Goal: Information Seeking & Learning: Learn about a topic

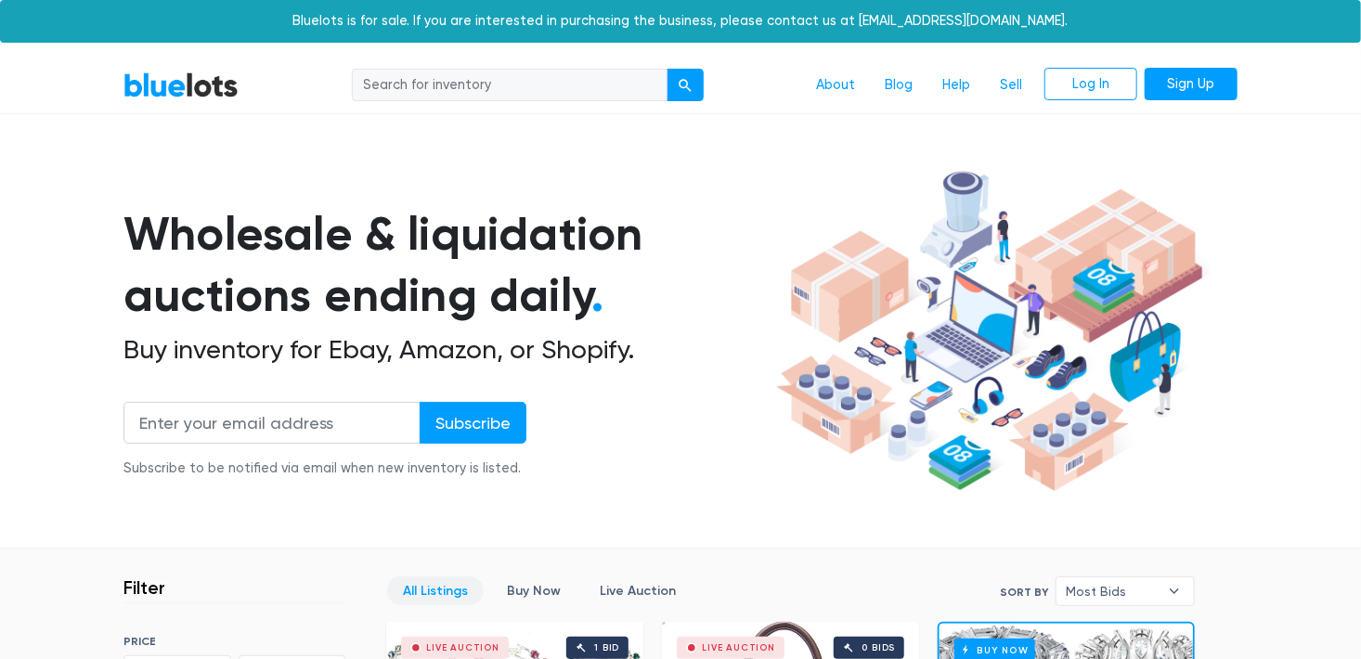
click at [458, 80] on input "search" at bounding box center [510, 85] width 316 height 33
type input "Amazon"
click at [667, 69] on button "submit" at bounding box center [685, 85] width 37 height 33
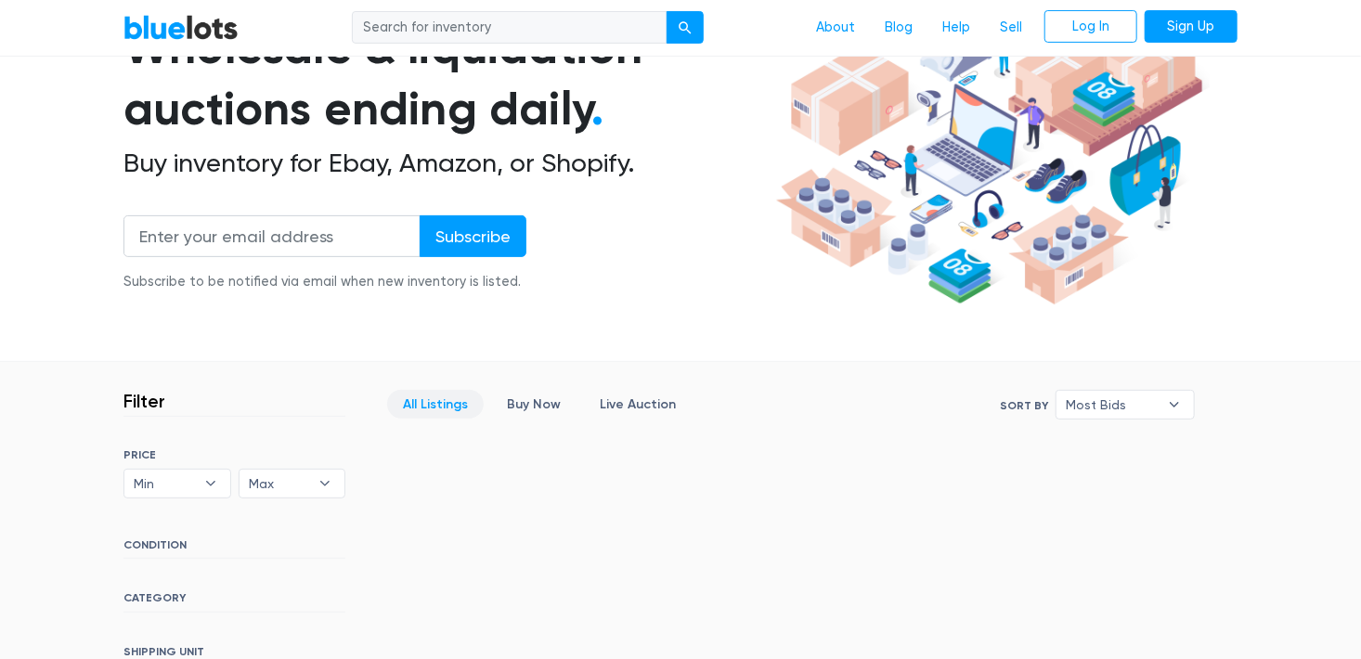
scroll to position [93, 0]
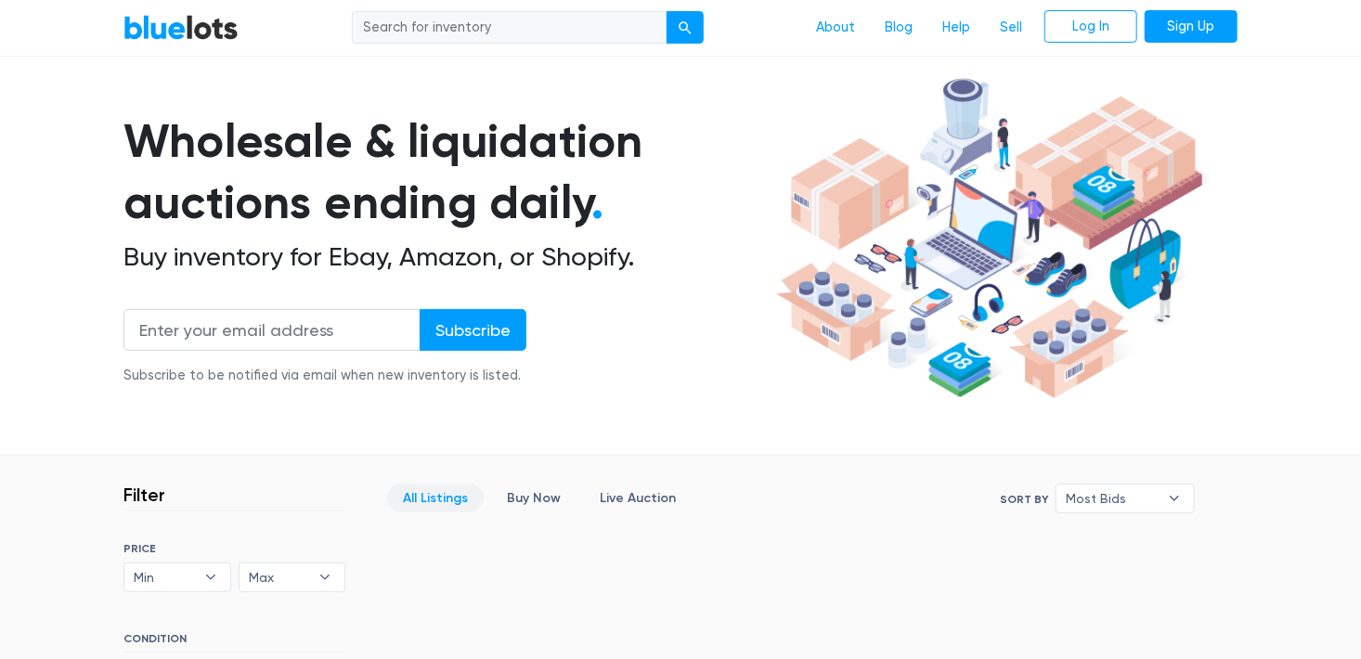
click at [189, 23] on link "BlueLots" at bounding box center [180, 27] width 115 height 27
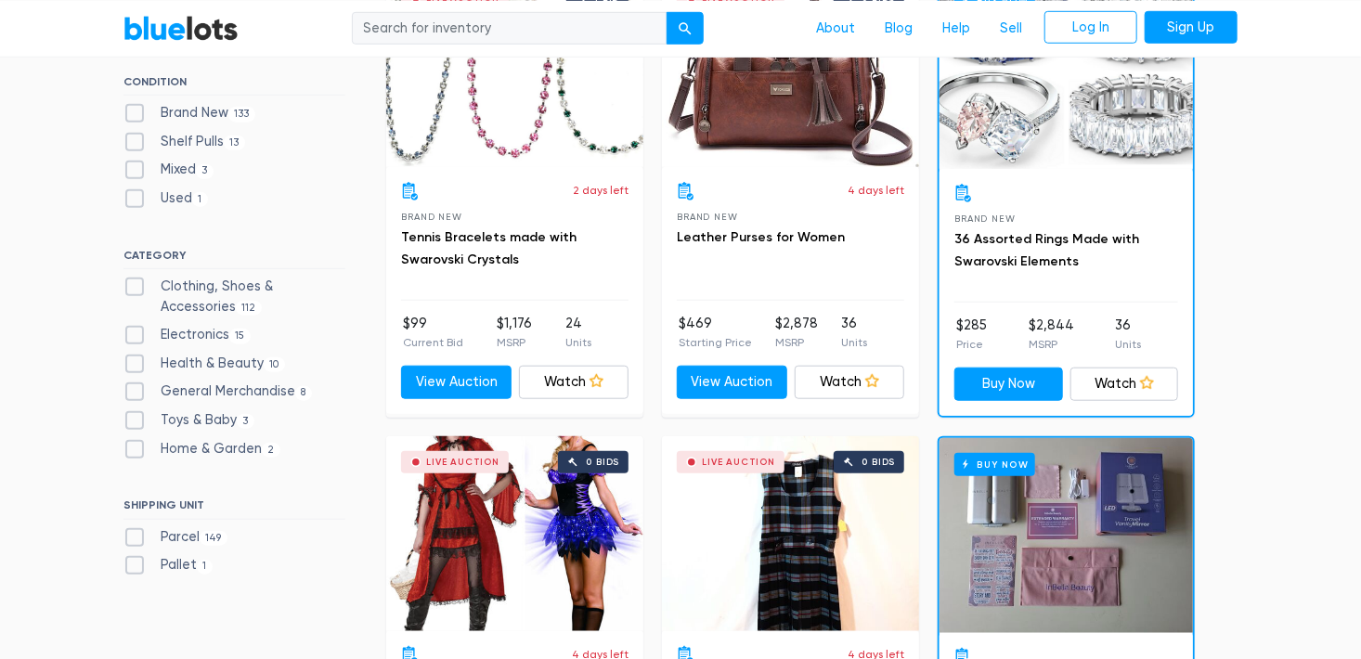
scroll to position [557, 0]
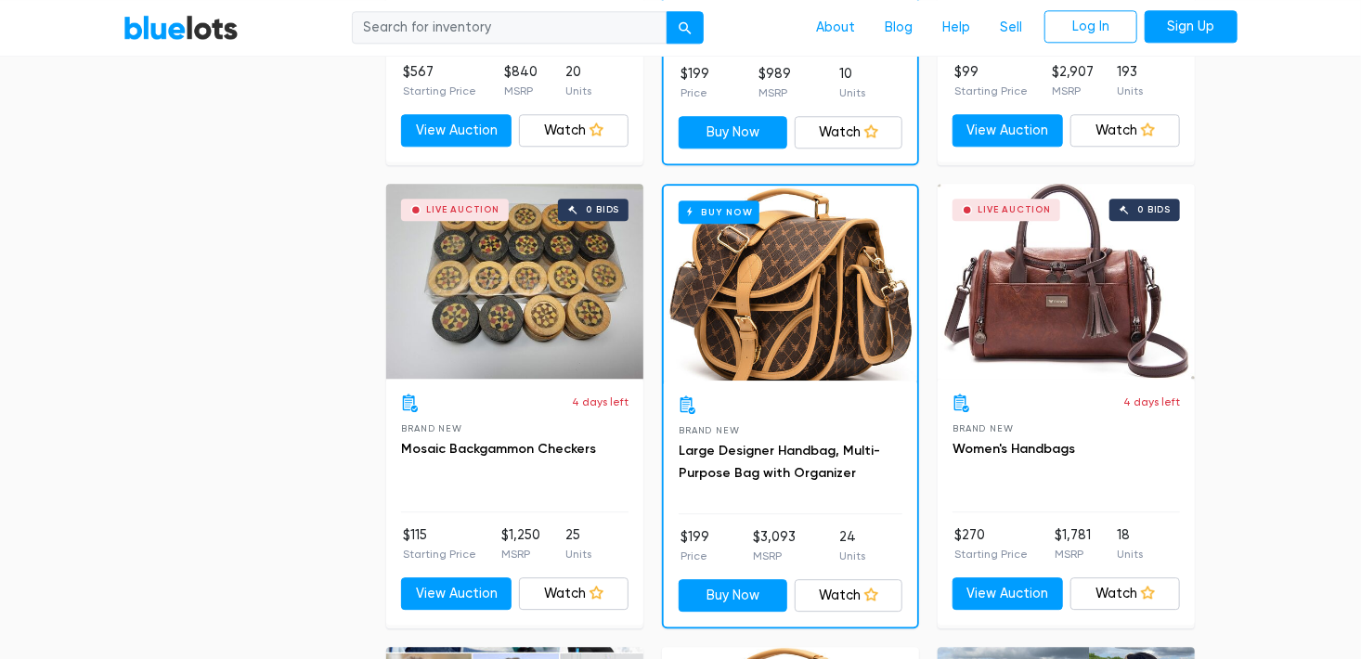
scroll to position [2599, 0]
